Goal: Task Accomplishment & Management: Use online tool/utility

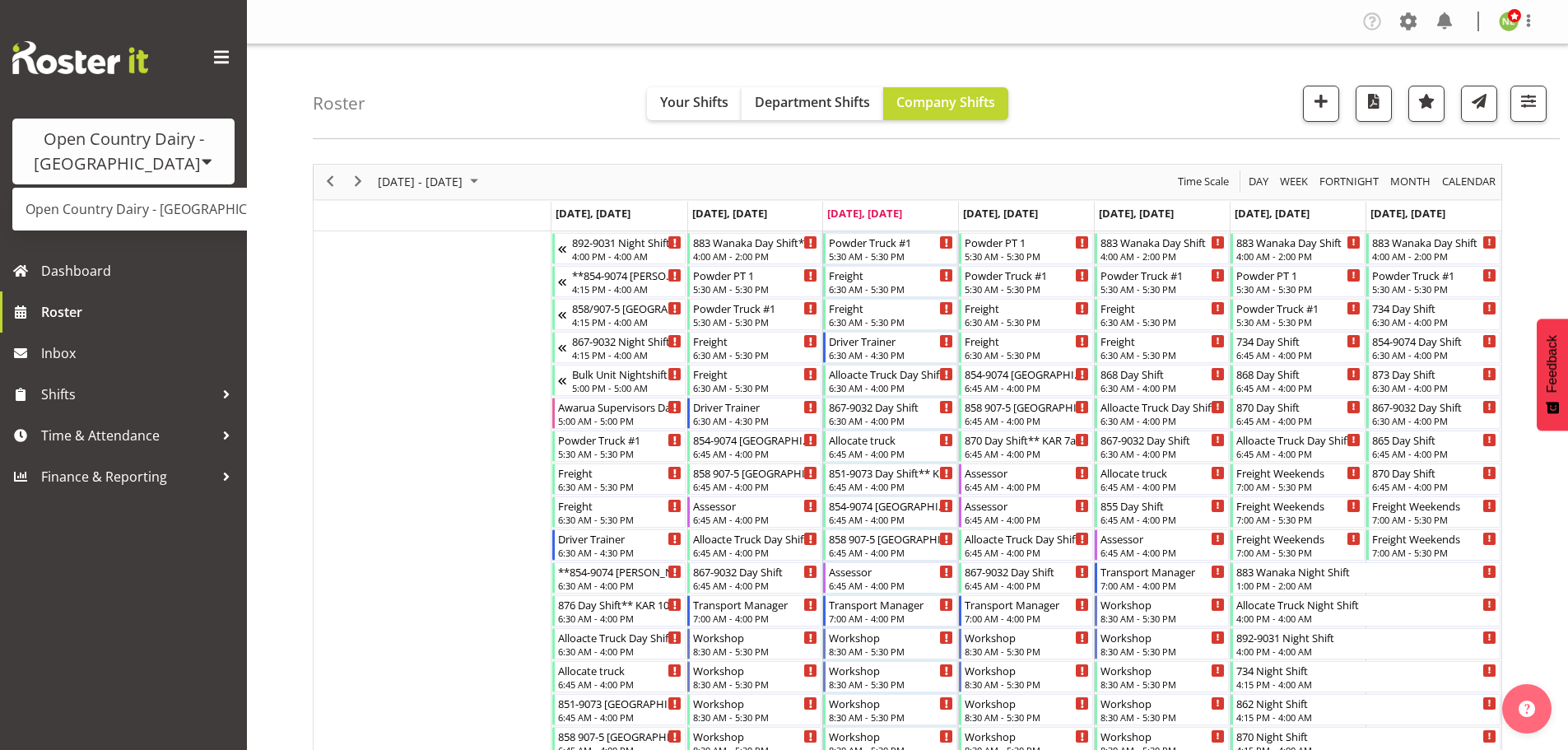
click at [123, 204] on link "Open Country Dairy - [GEOGRAPHIC_DATA]" at bounding box center [171, 209] width 318 height 30
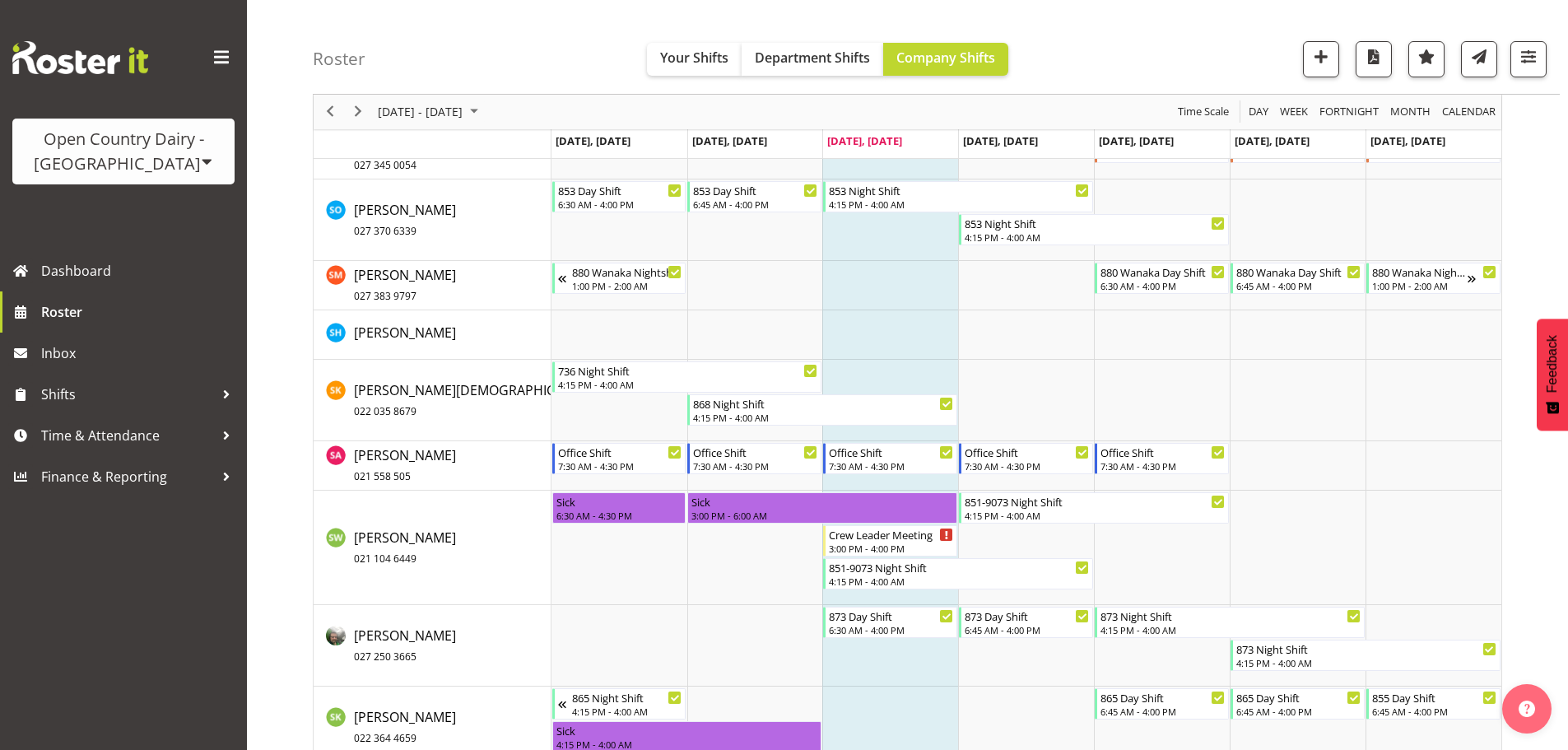
scroll to position [9053, 0]
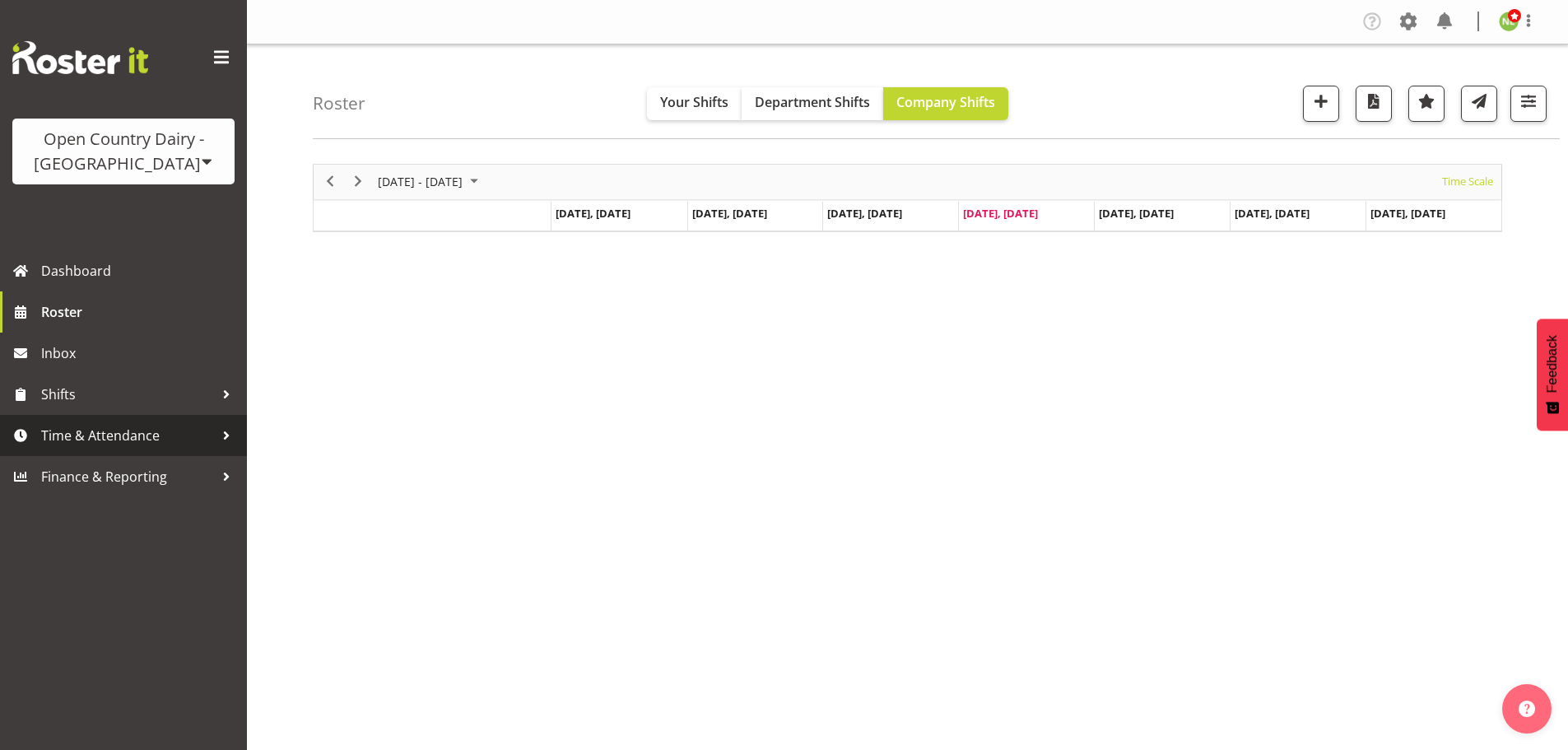
click at [114, 431] on span "Time & Attendance" at bounding box center [127, 435] width 172 height 25
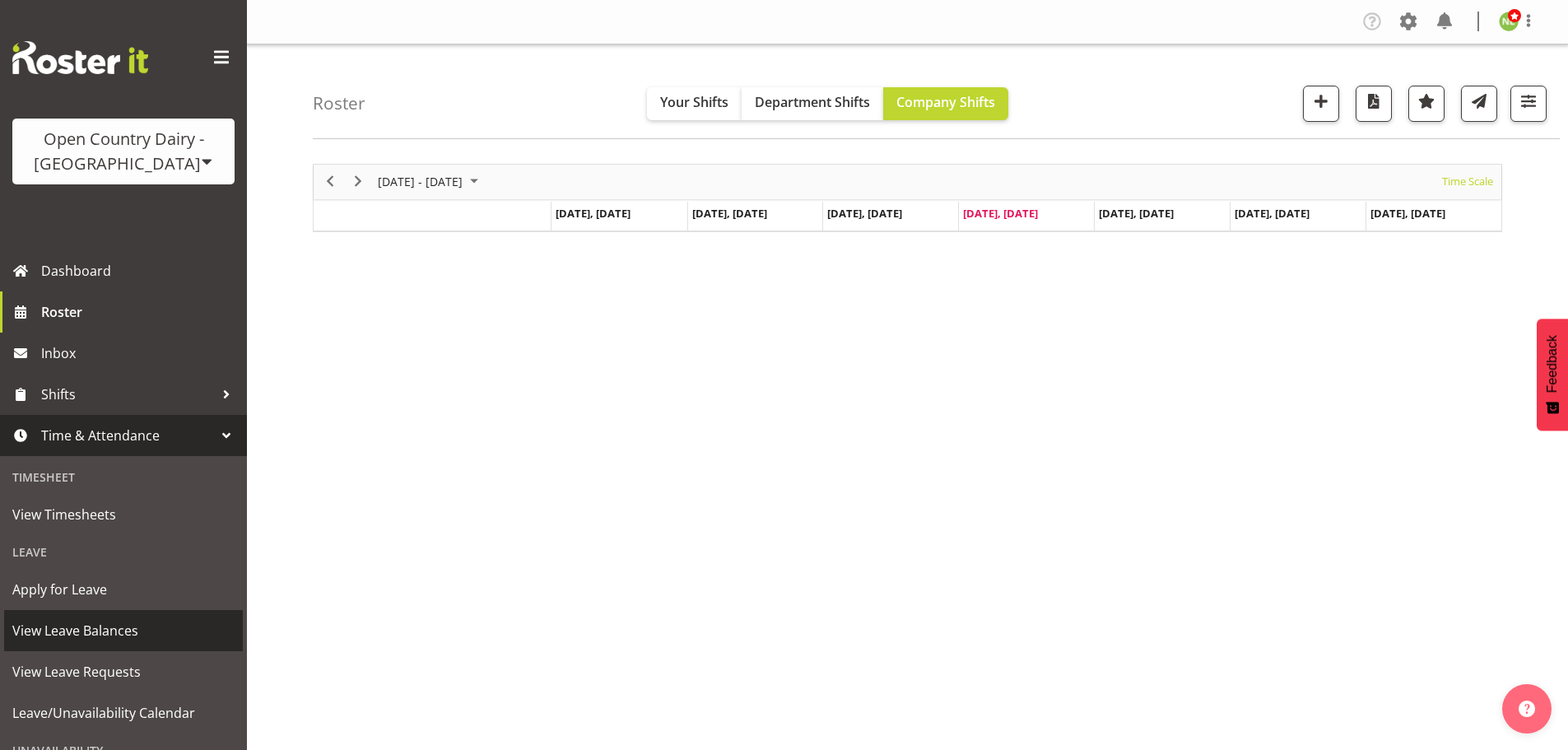
click at [99, 630] on span "View Leave Balances" at bounding box center [123, 630] width 222 height 25
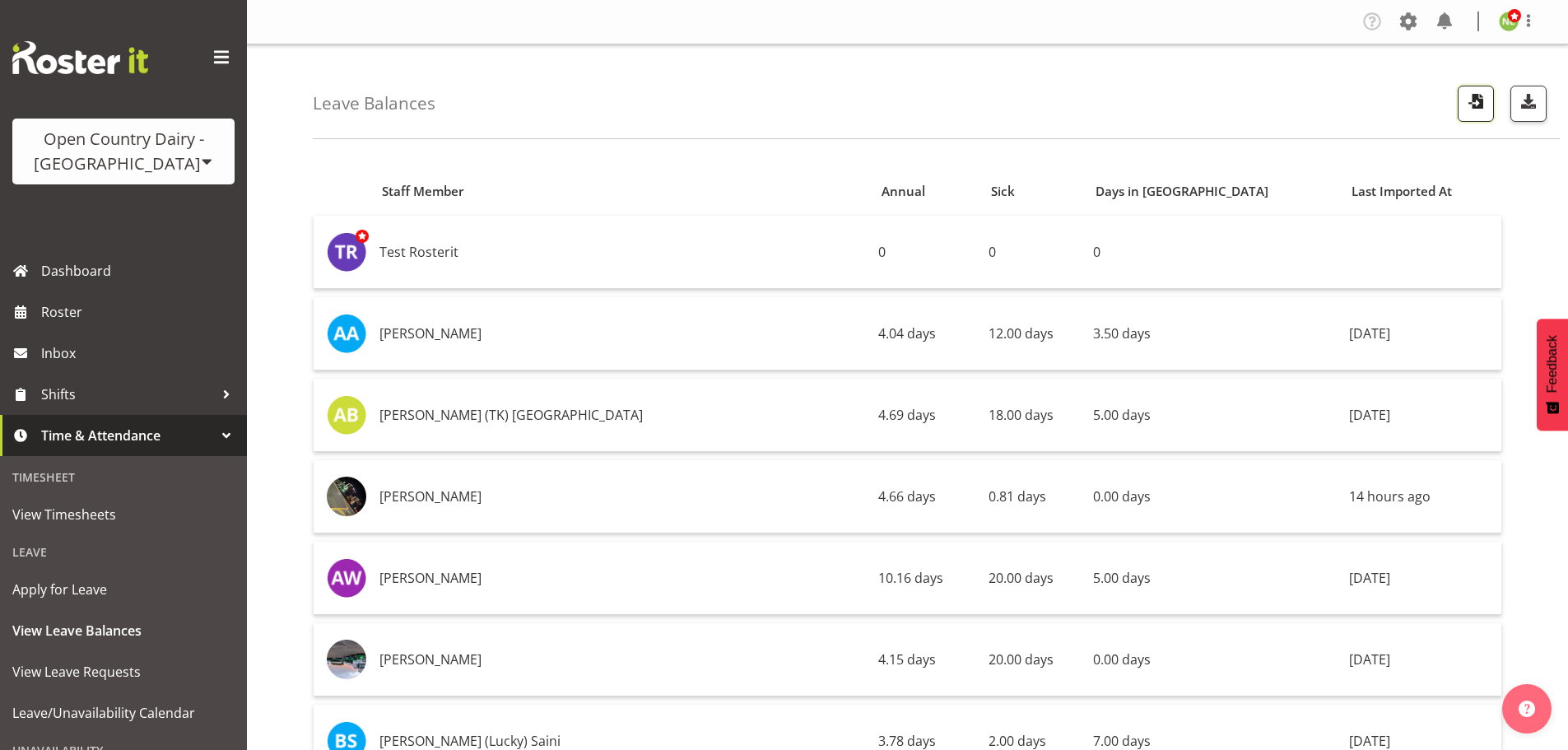
click at [1483, 102] on span "button" at bounding box center [1475, 101] width 21 height 21
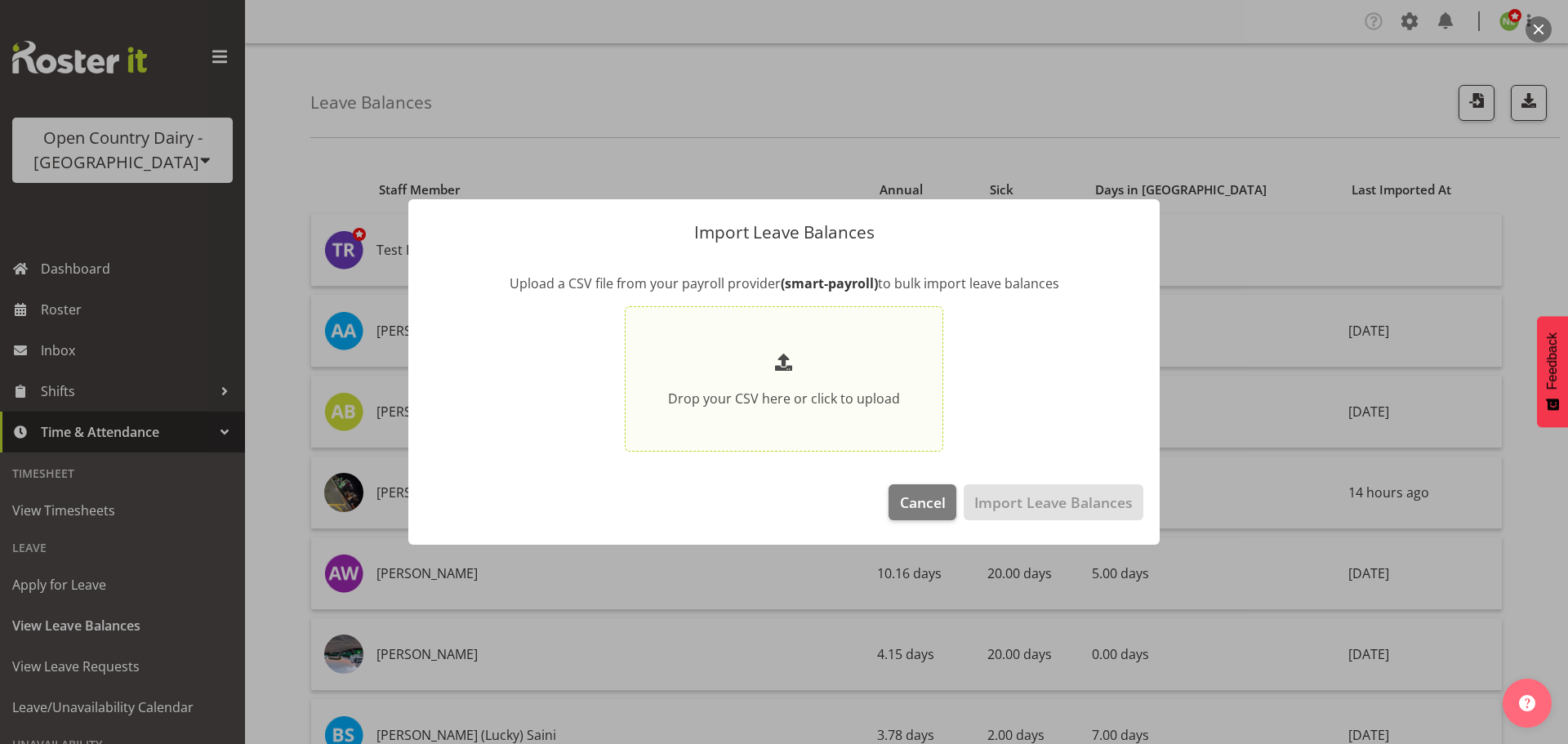
click at [828, 365] on p at bounding box center [783, 363] width 232 height 27
click at [828, 365] on input "Drop your CSV here or click to upload" at bounding box center [783, 379] width 319 height 146
type input "C:\fakepath\NI LeaveBalances pe28092025.csv"
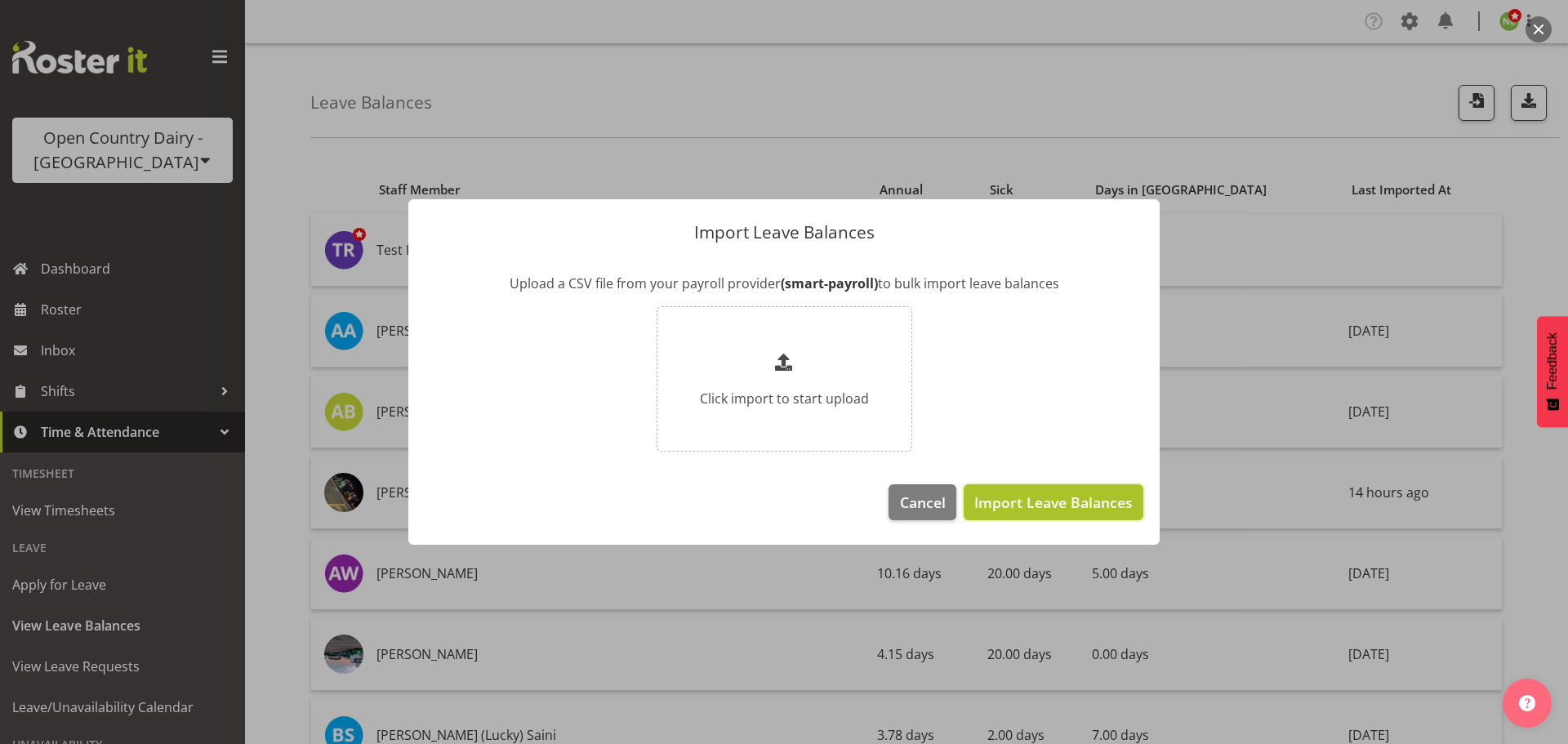
click at [1044, 494] on span "Import Leave Balances" at bounding box center [1053, 502] width 158 height 21
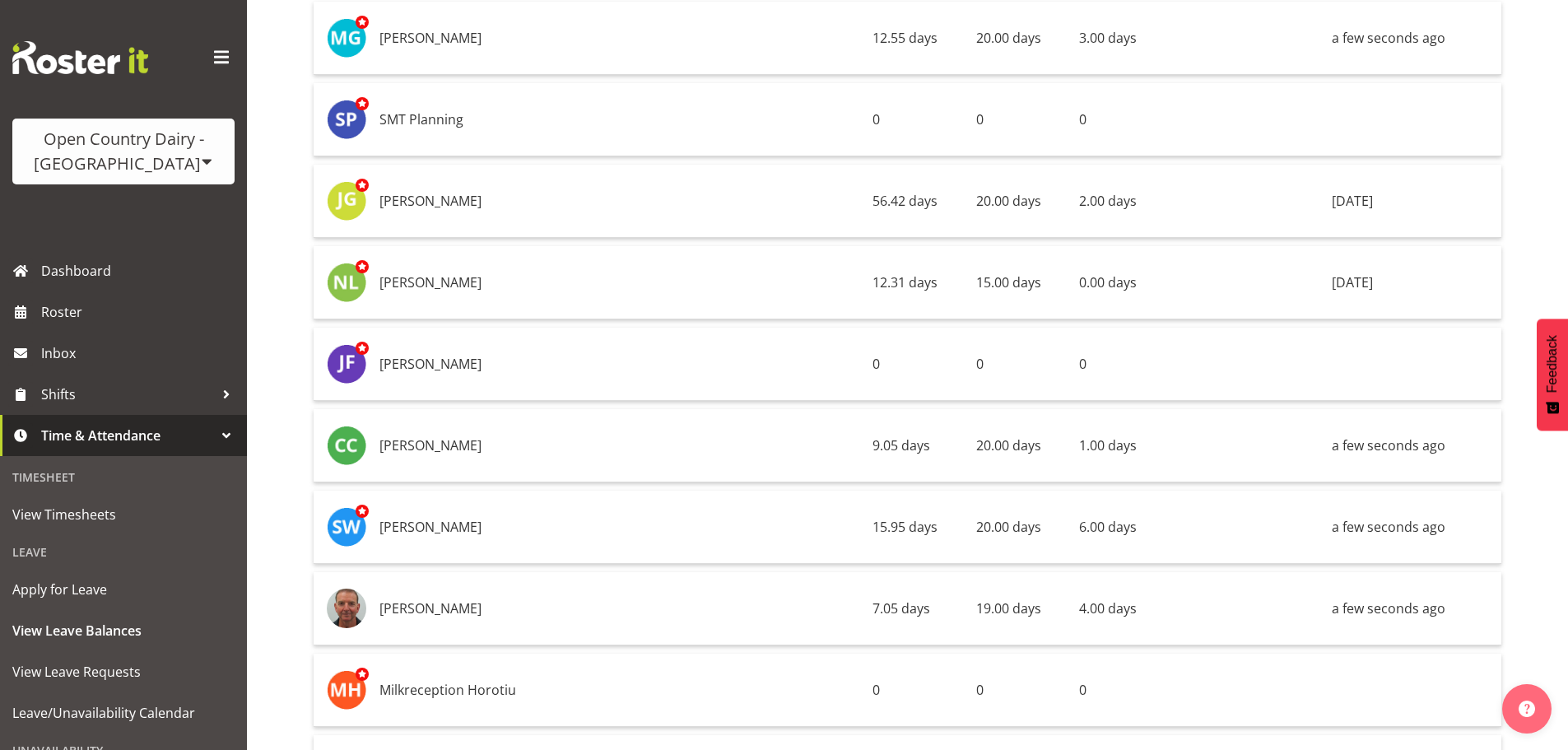
scroll to position [3786, 0]
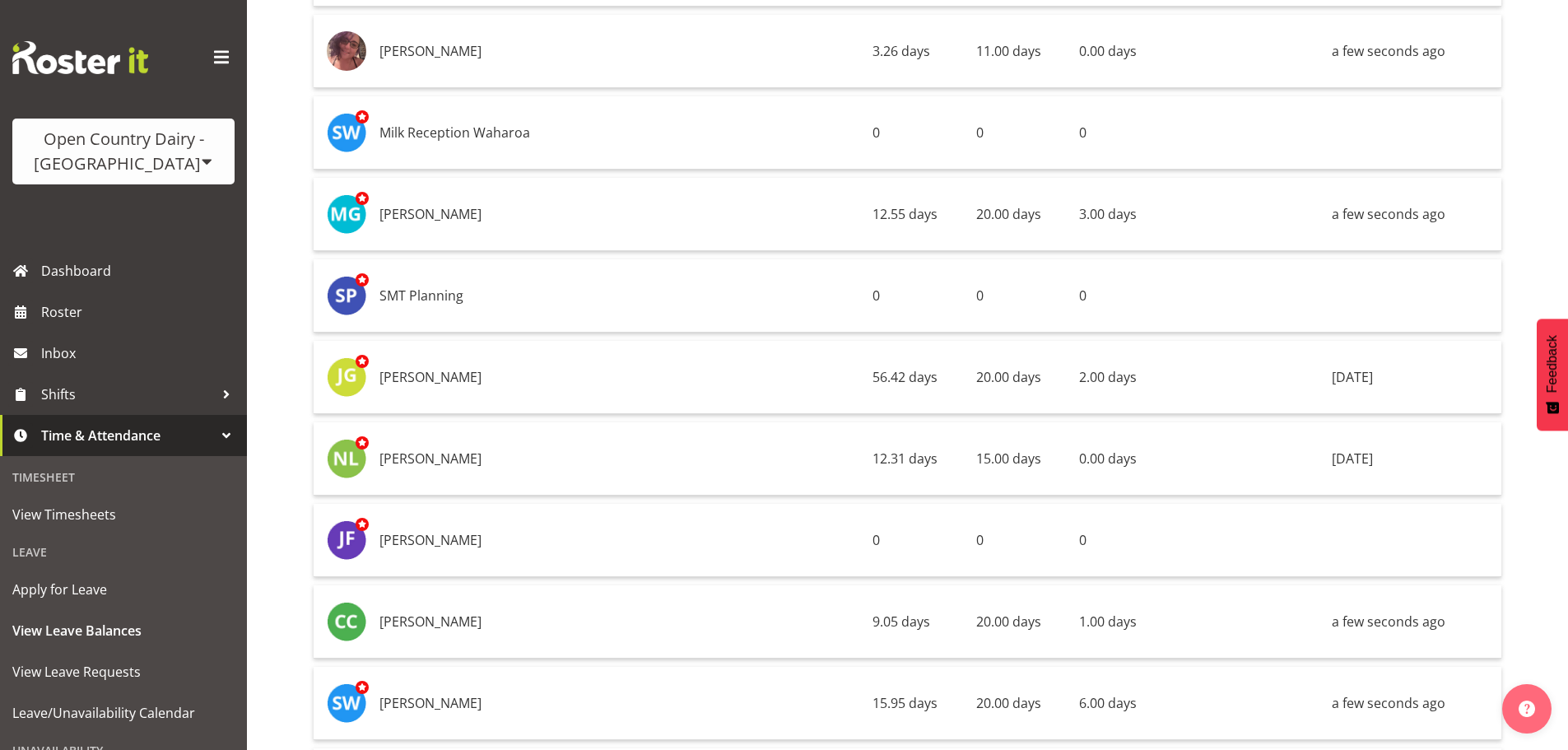
click at [200, 163] on span at bounding box center [206, 161] width 13 height 13
click at [134, 207] on link "Open Country Dairy - [GEOGRAPHIC_DATA]" at bounding box center [171, 209] width 318 height 30
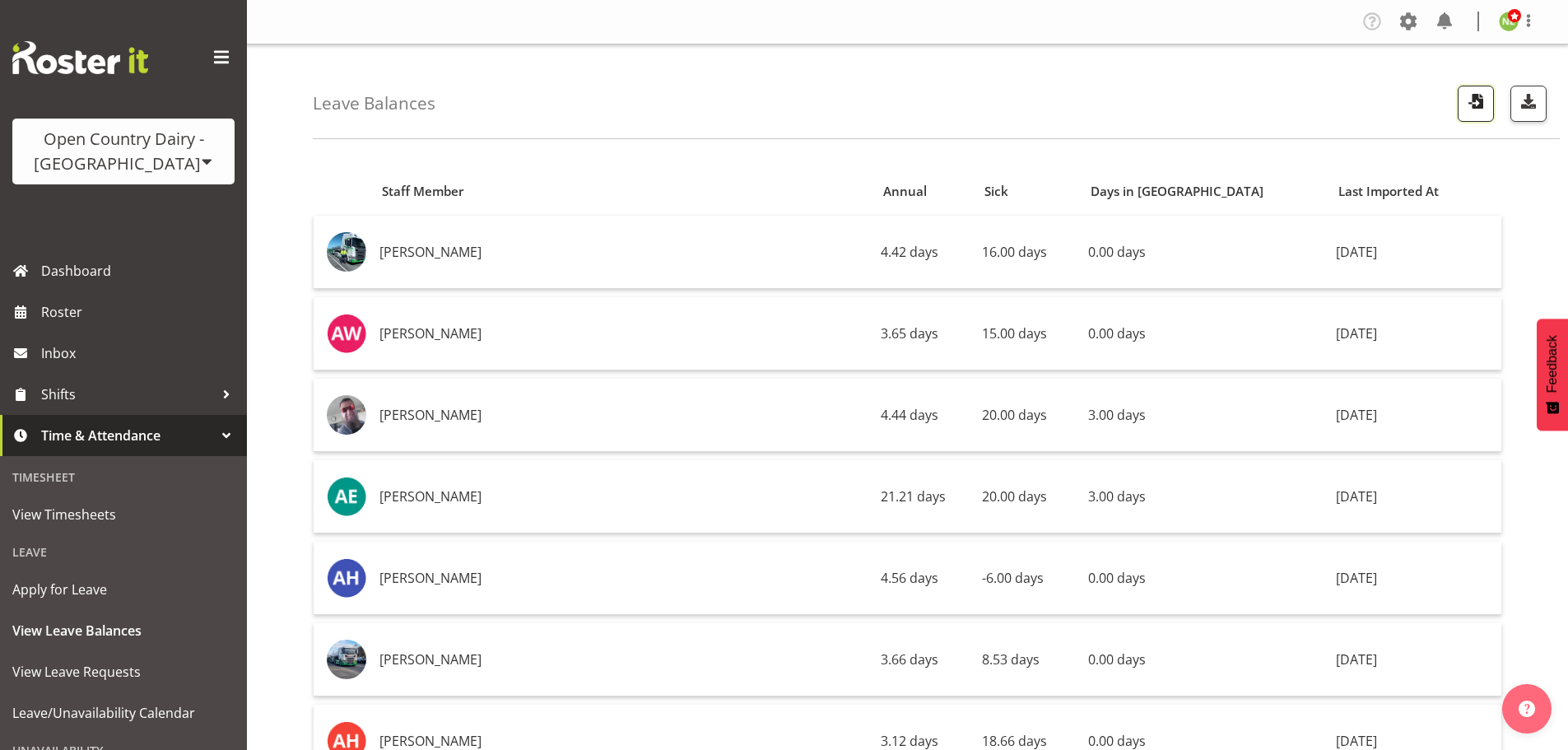
click at [1474, 109] on span "button" at bounding box center [1475, 101] width 21 height 21
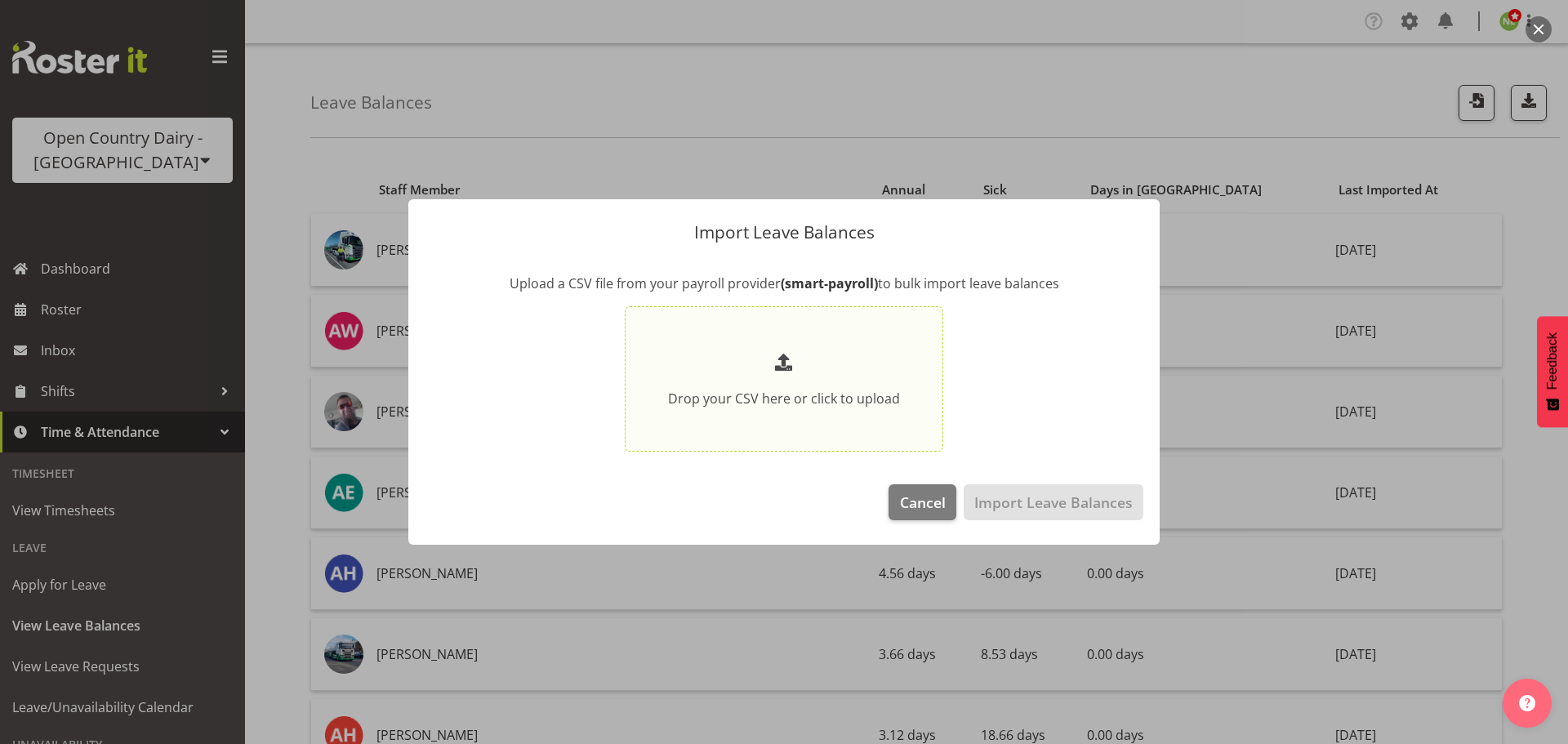
click at [792, 372] on span at bounding box center [784, 363] width 26 height 26
click at [792, 372] on input "Drop your CSV here or click to upload" at bounding box center [783, 379] width 319 height 146
click at [754, 352] on p at bounding box center [783, 363] width 232 height 27
click at [754, 352] on input "Drop your CSV here or click to upload" at bounding box center [783, 379] width 319 height 146
type input "C:\fakepath\SI LeaveBalances pe28092025.csv"
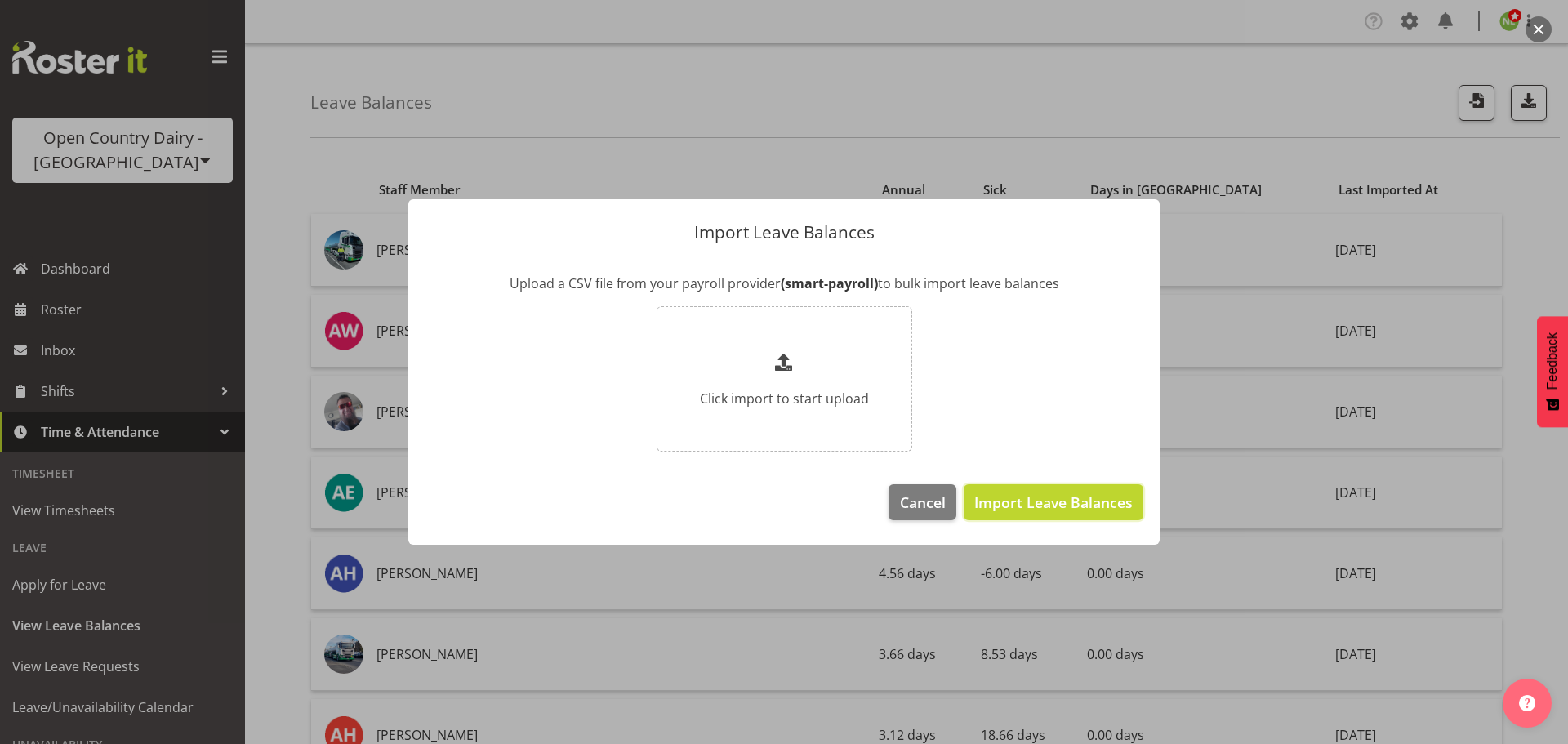
click at [1072, 505] on span "Import Leave Balances" at bounding box center [1053, 502] width 158 height 21
